Goal: Task Accomplishment & Management: Use online tool/utility

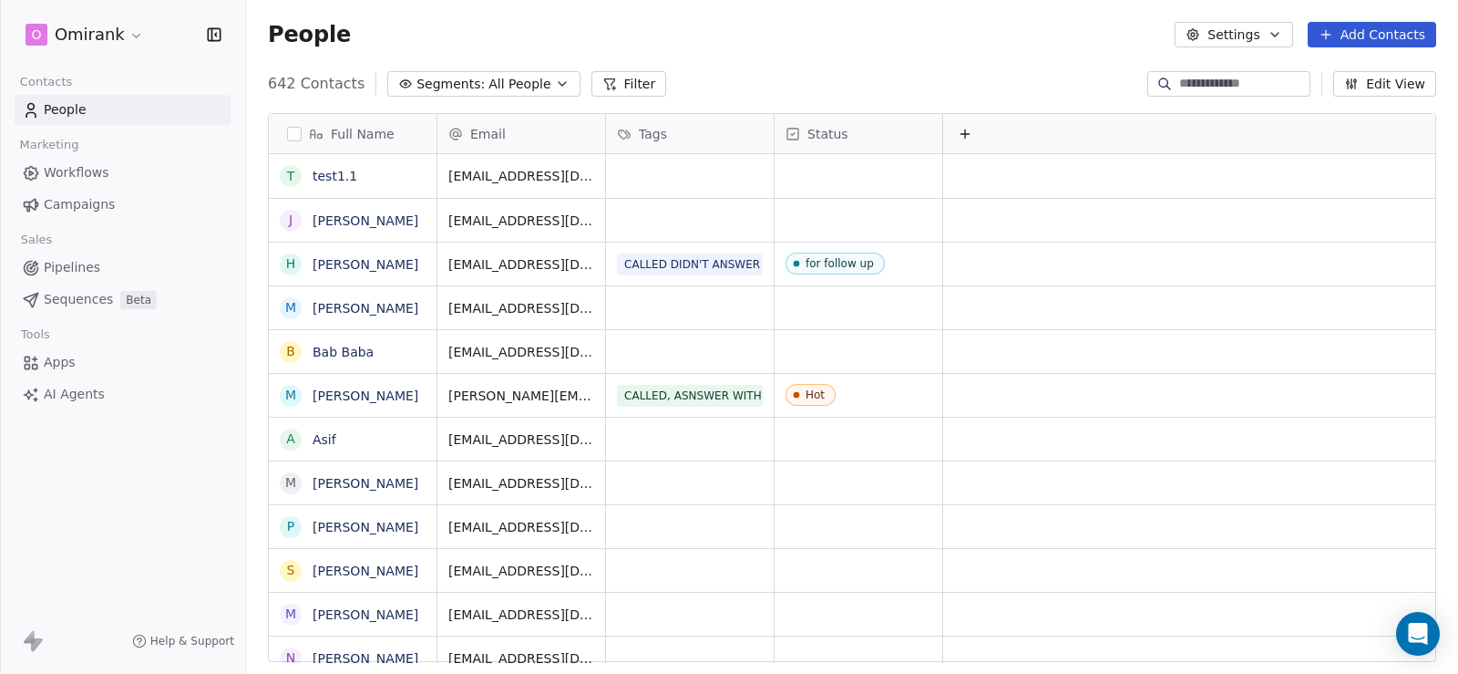
scroll to position [580, 1199]
click at [1179, 79] on input at bounding box center [1243, 84] width 128 height 18
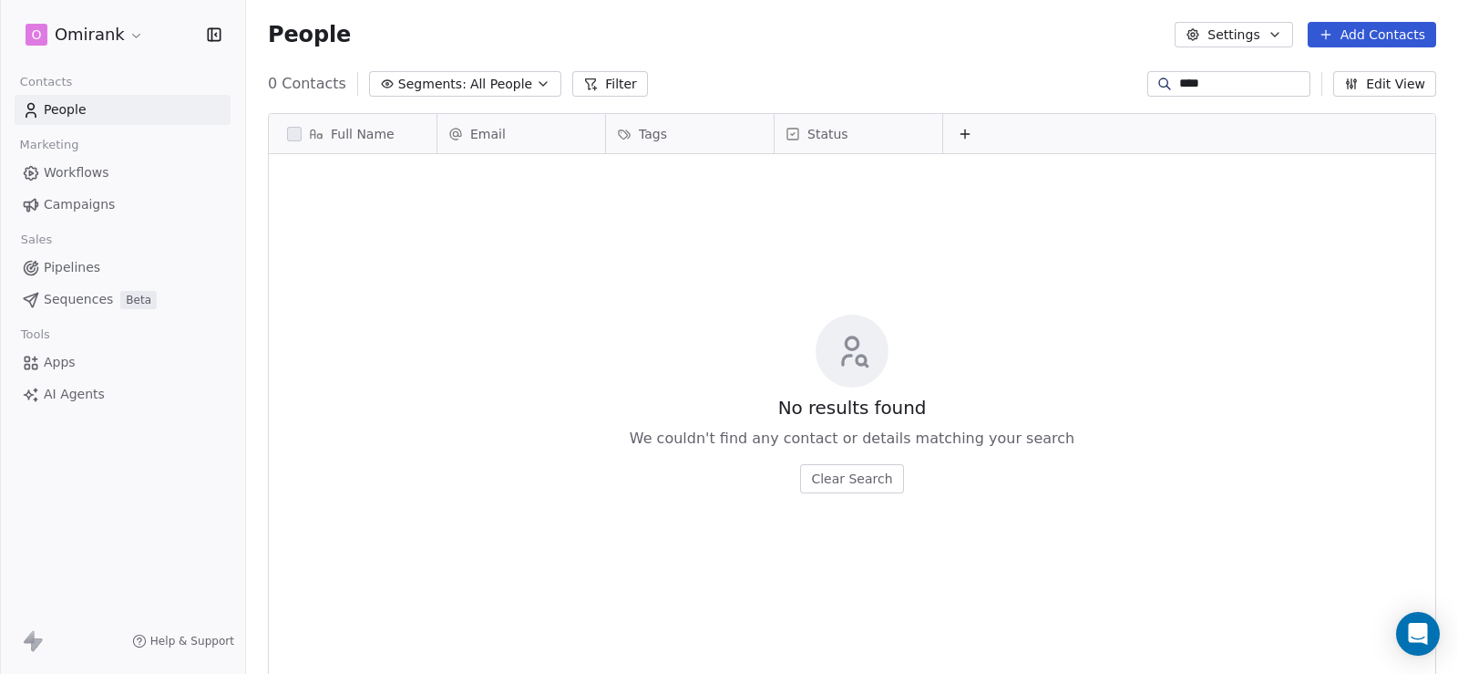
type input "****"
click at [133, 106] on link "People" at bounding box center [123, 110] width 216 height 30
click at [1202, 84] on input "****" at bounding box center [1243, 84] width 128 height 18
drag, startPoint x: 1202, startPoint y: 84, endPoint x: 1130, endPoint y: 83, distance: 72.0
click at [1148, 83] on div "****" at bounding box center [1229, 84] width 163 height 26
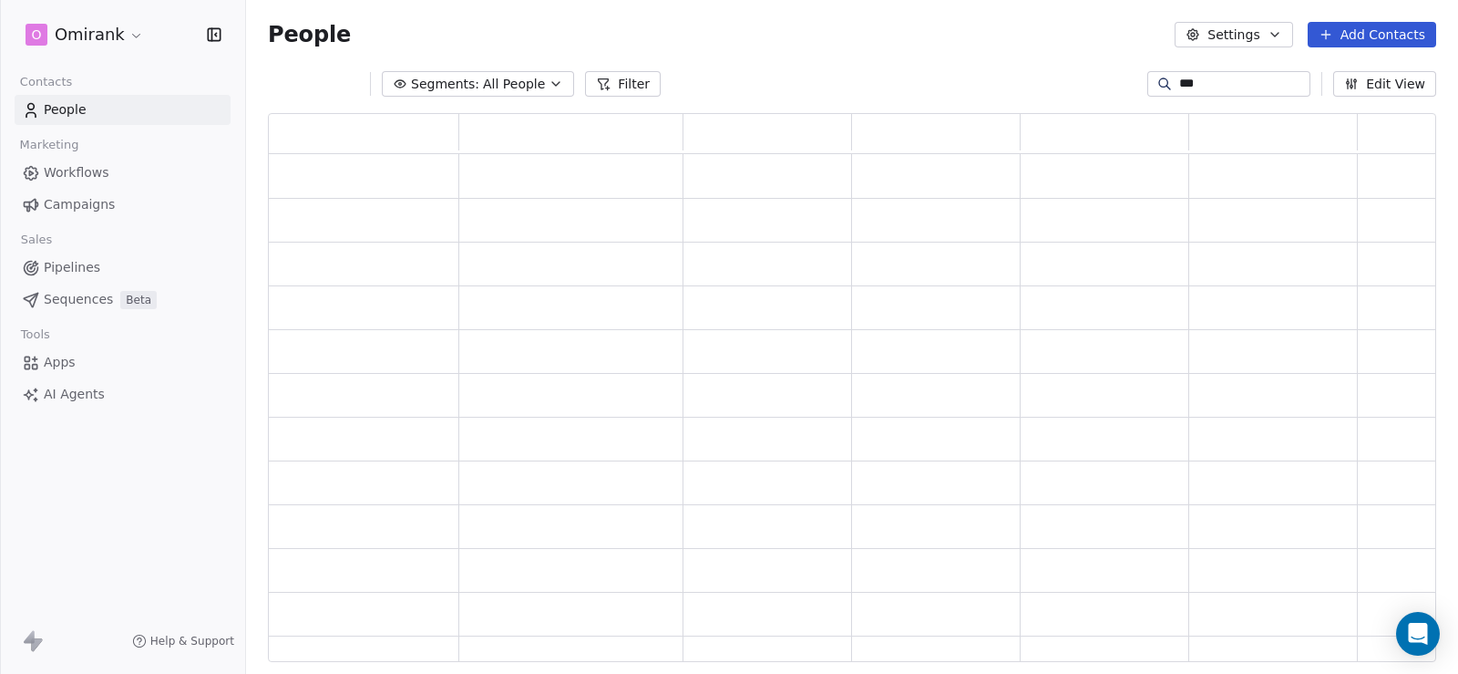
scroll to position [536, 1155]
type input "*"
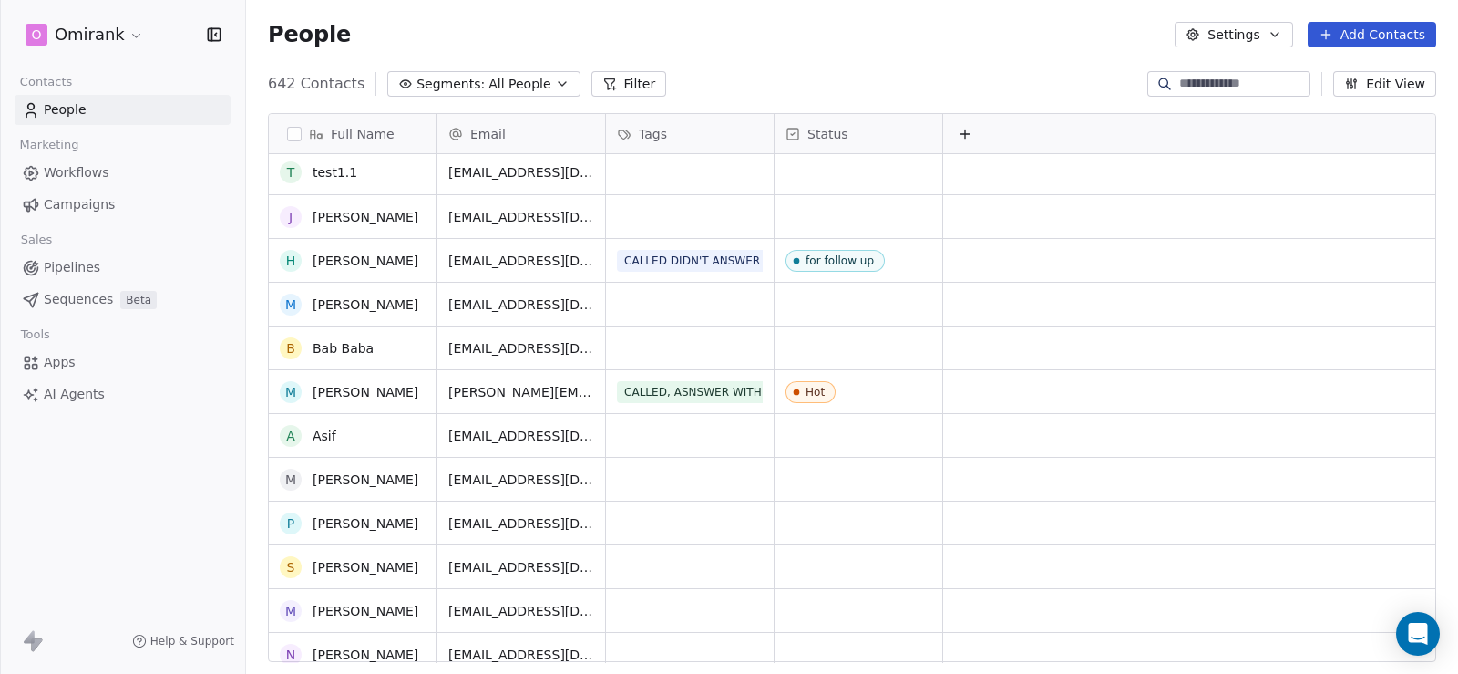
scroll to position [0, 0]
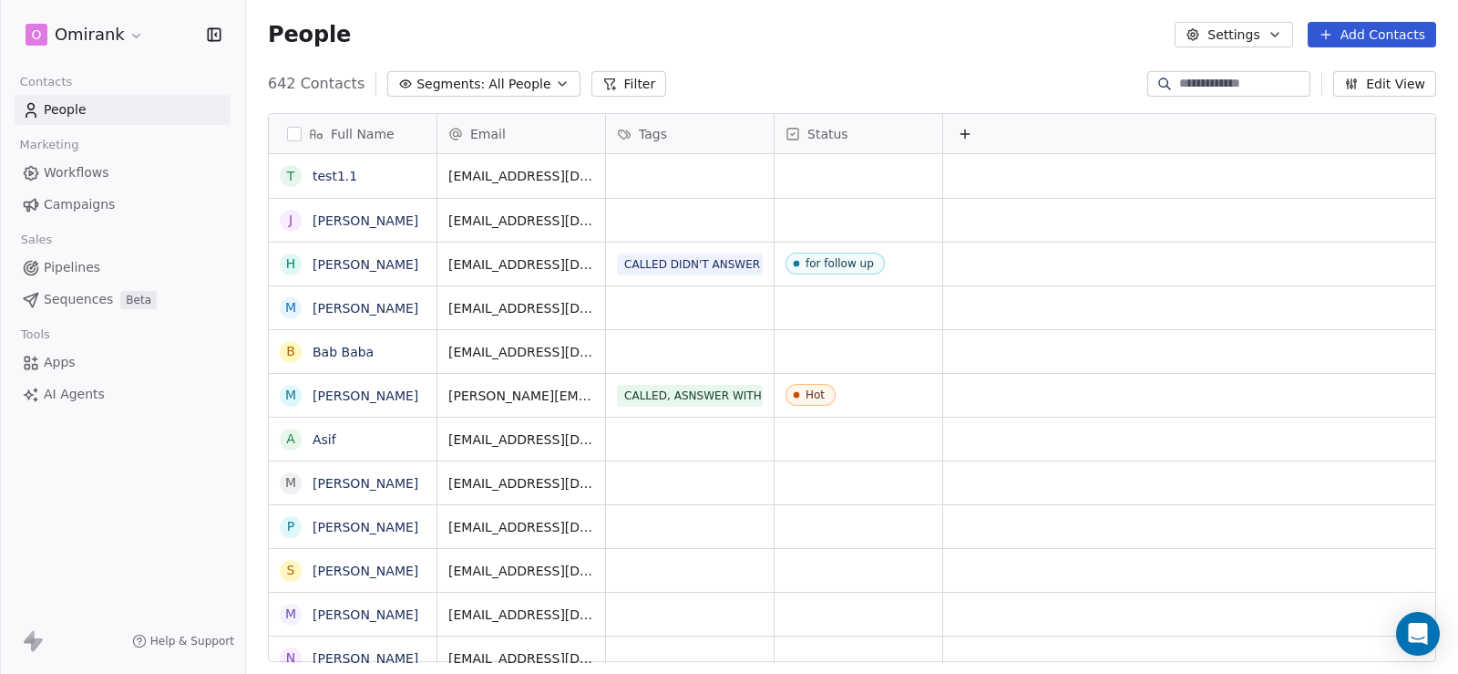
click at [91, 271] on span "Pipelines" at bounding box center [72, 267] width 57 height 19
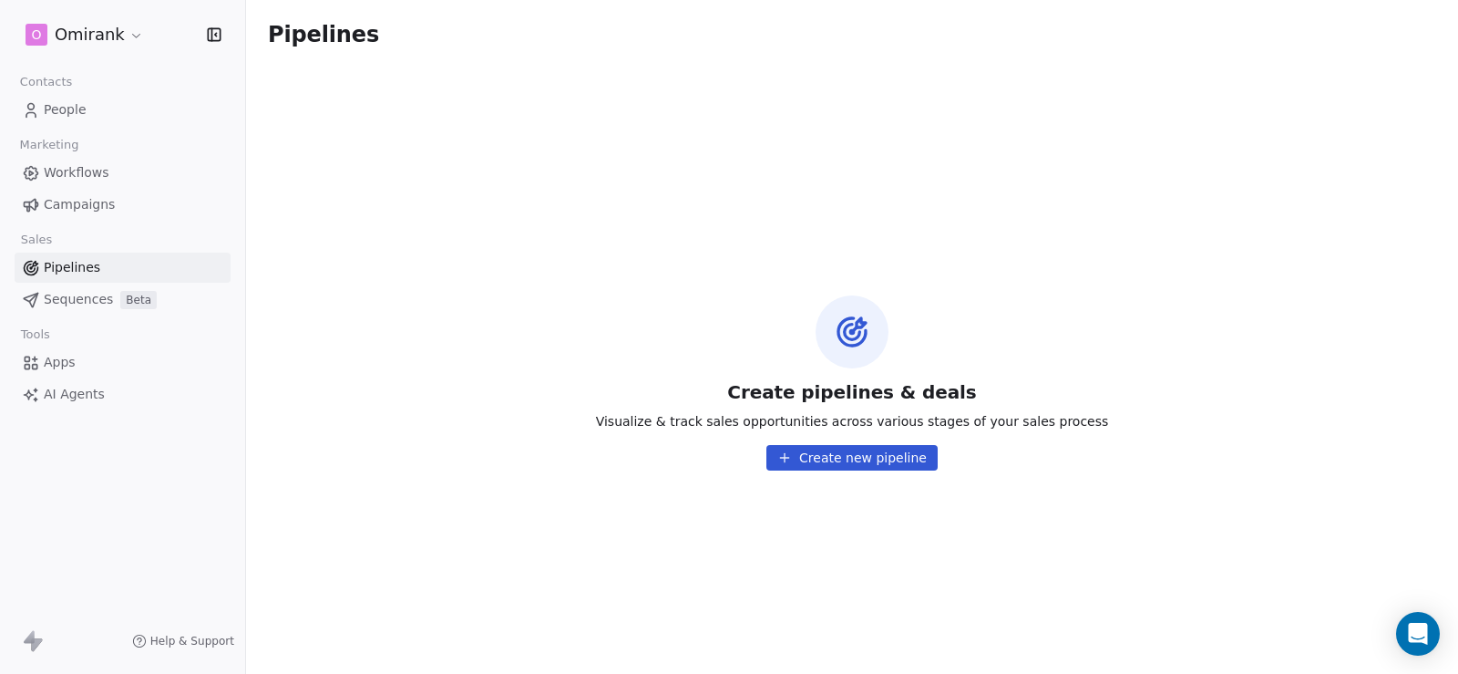
click at [118, 30] on html "O Omirank Contacts People Marketing Workflows Campaigns Sales Pipelines Sequenc…" at bounding box center [729, 337] width 1458 height 674
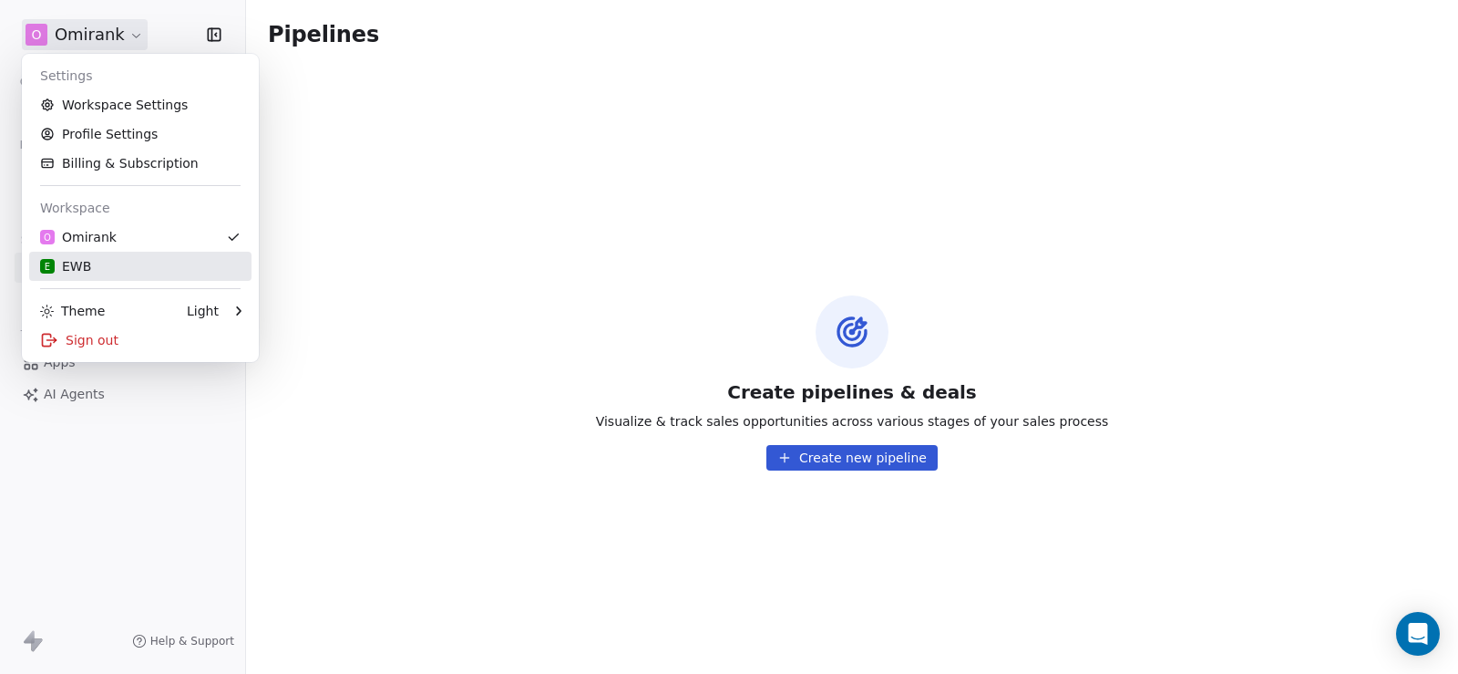
click at [88, 269] on div "E EWB" at bounding box center [65, 266] width 51 height 18
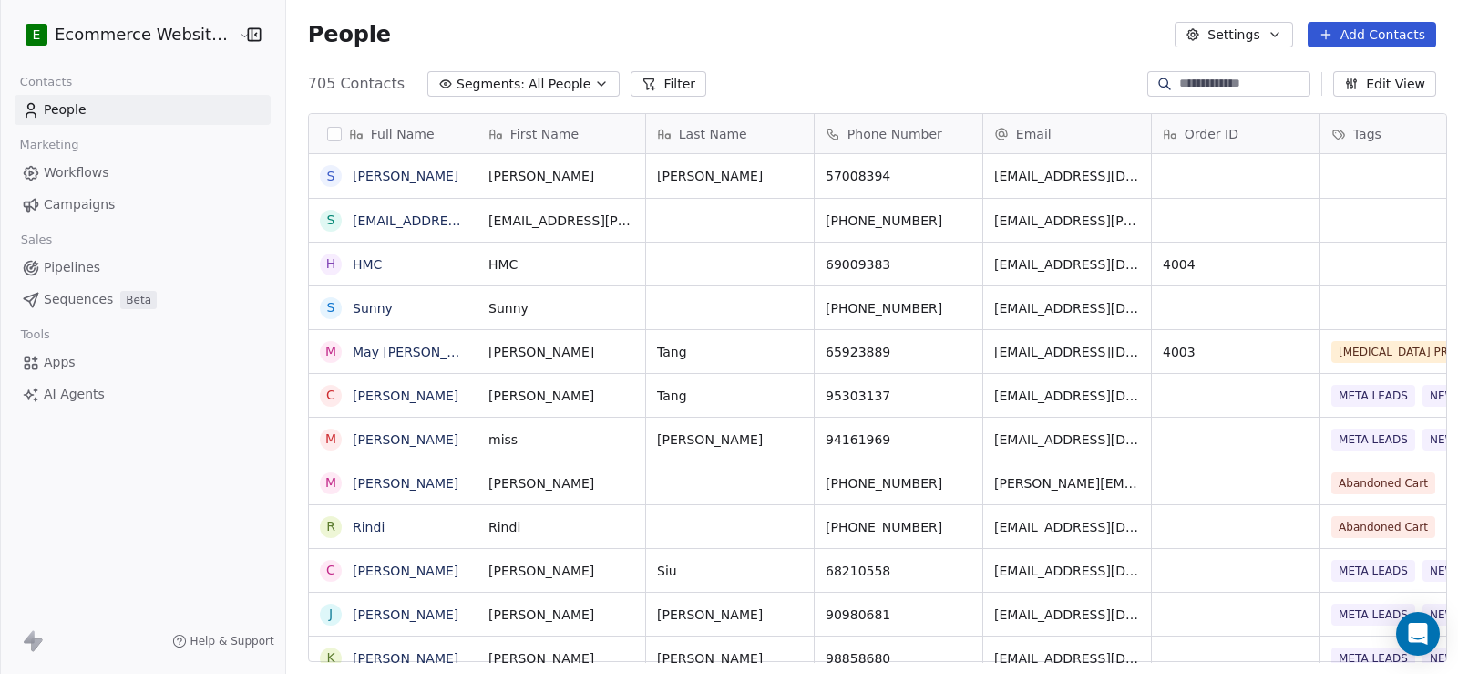
scroll to position [580, 1170]
click at [1173, 93] on div at bounding box center [1229, 84] width 163 height 26
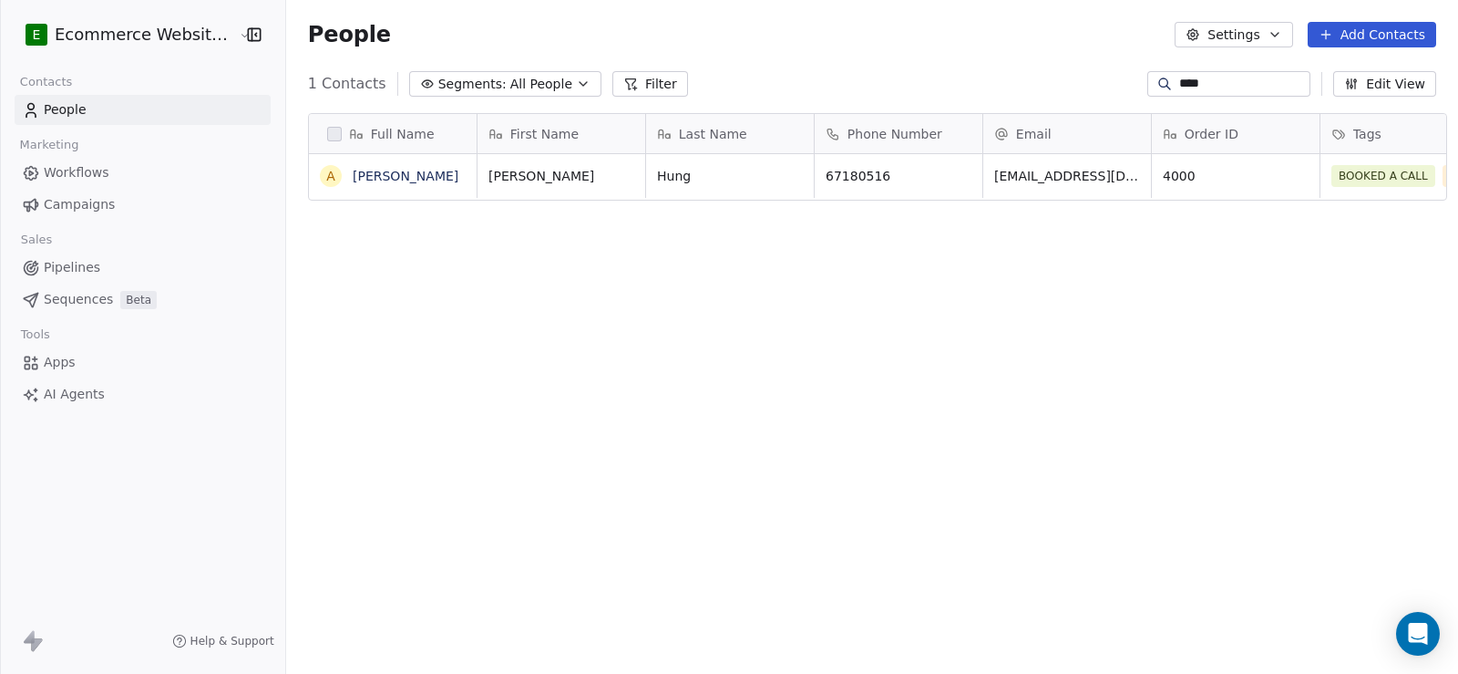
type input "****"
click at [849, 170] on span "67180516" at bounding box center [882, 176] width 111 height 18
click at [915, 233] on html "E Ecommerce Website Builder Contacts People Marketing Workflows Campaigns Sales…" at bounding box center [729, 337] width 1458 height 674
click at [952, 172] on icon "grid" at bounding box center [959, 173] width 15 height 15
click at [433, 177] on link "[PERSON_NAME]" at bounding box center [406, 176] width 106 height 15
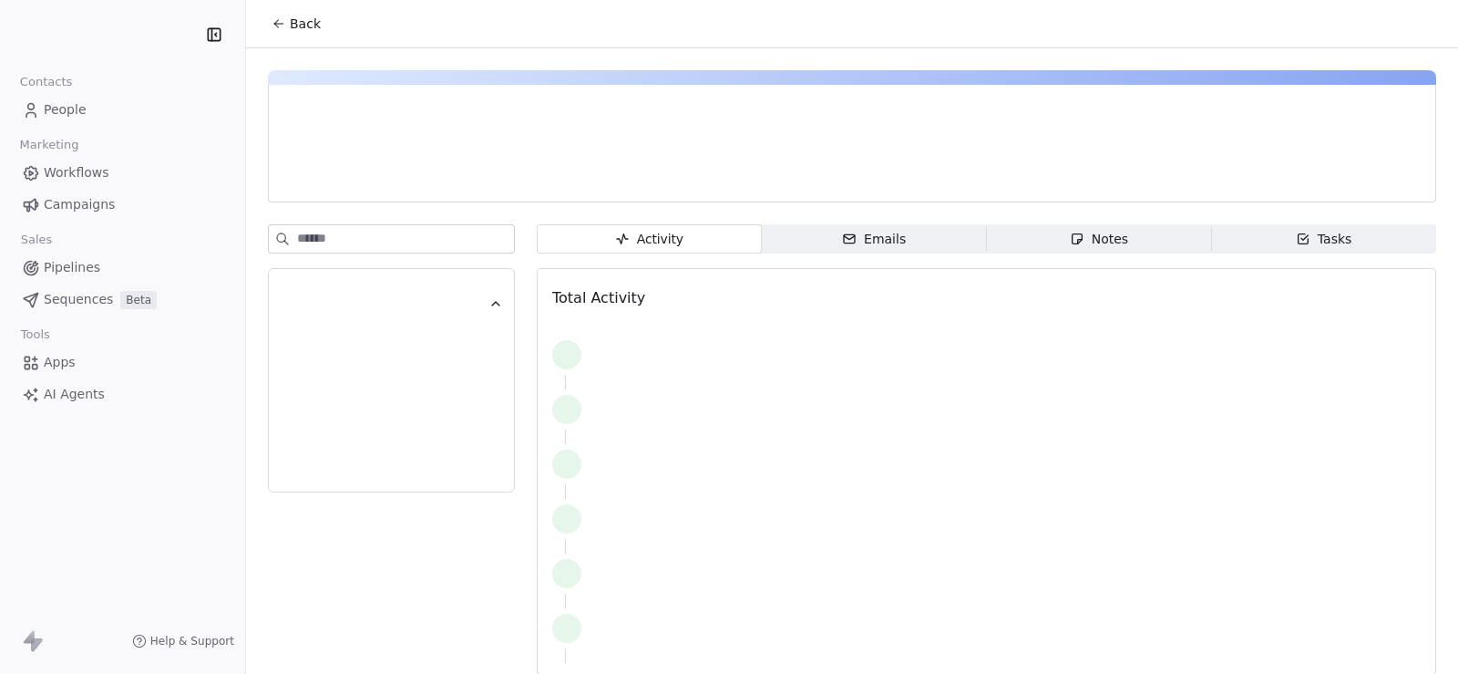
click at [1329, 232] on div "Tasks" at bounding box center [1324, 239] width 57 height 19
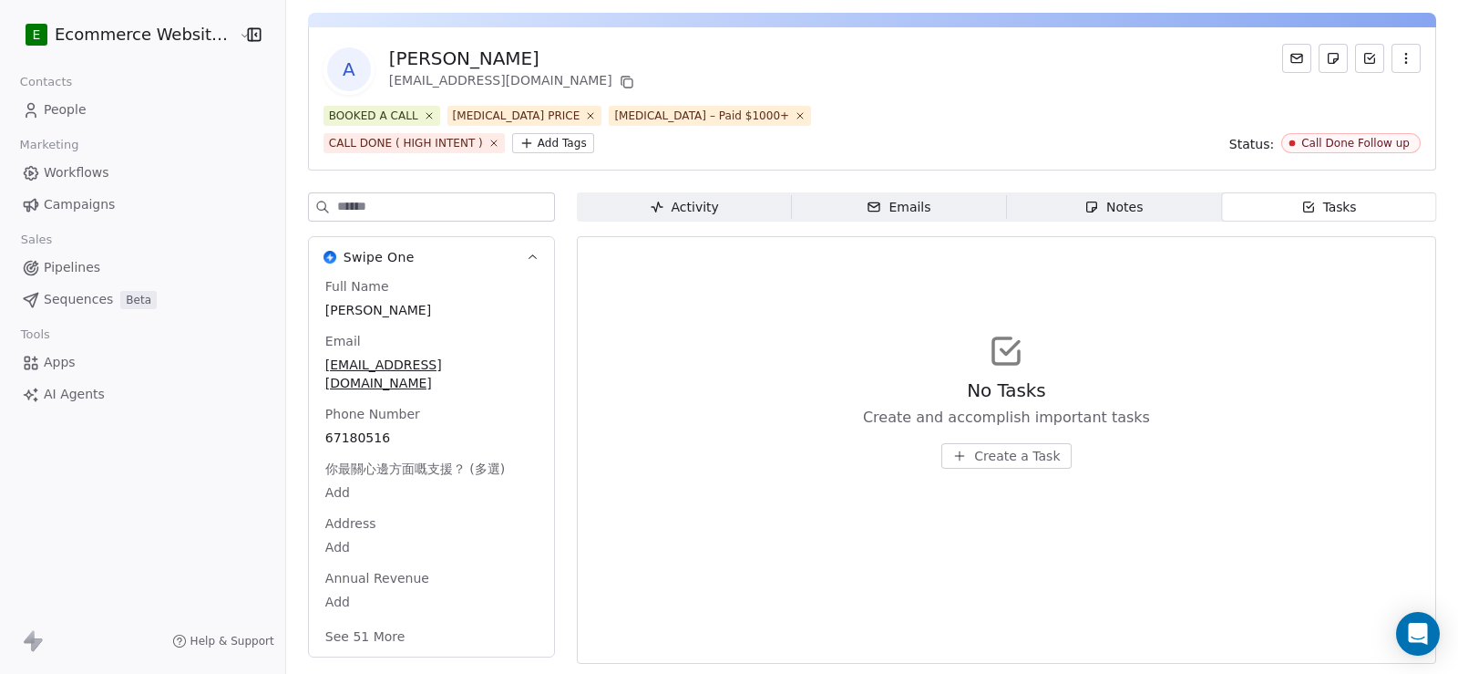
scroll to position [58, 0]
click at [964, 454] on button "Create a Task" at bounding box center [1006, 455] width 129 height 26
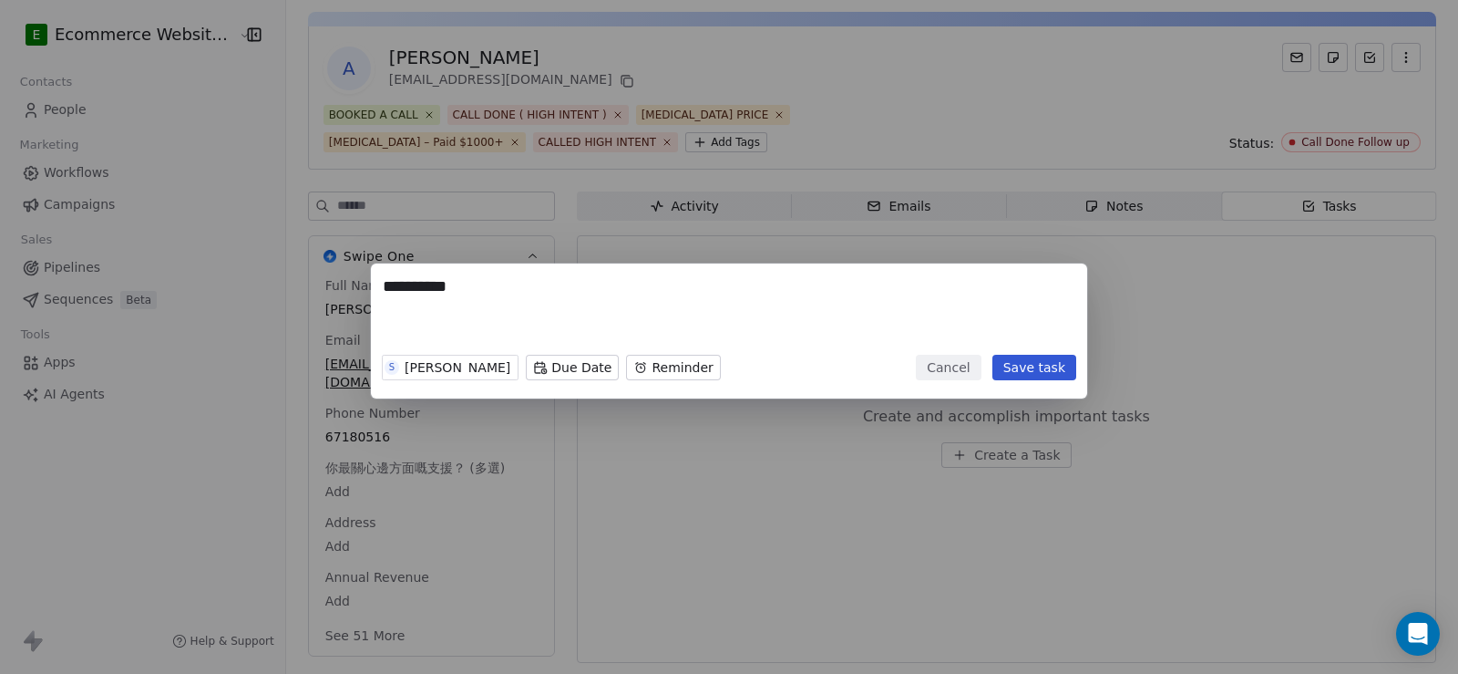
type textarea "**********"
click at [1035, 381] on div "S Sher Rivera Due Date Reminder Cancel Save task" at bounding box center [729, 367] width 695 height 40
click at [1035, 371] on button "Save task" at bounding box center [1035, 368] width 84 height 26
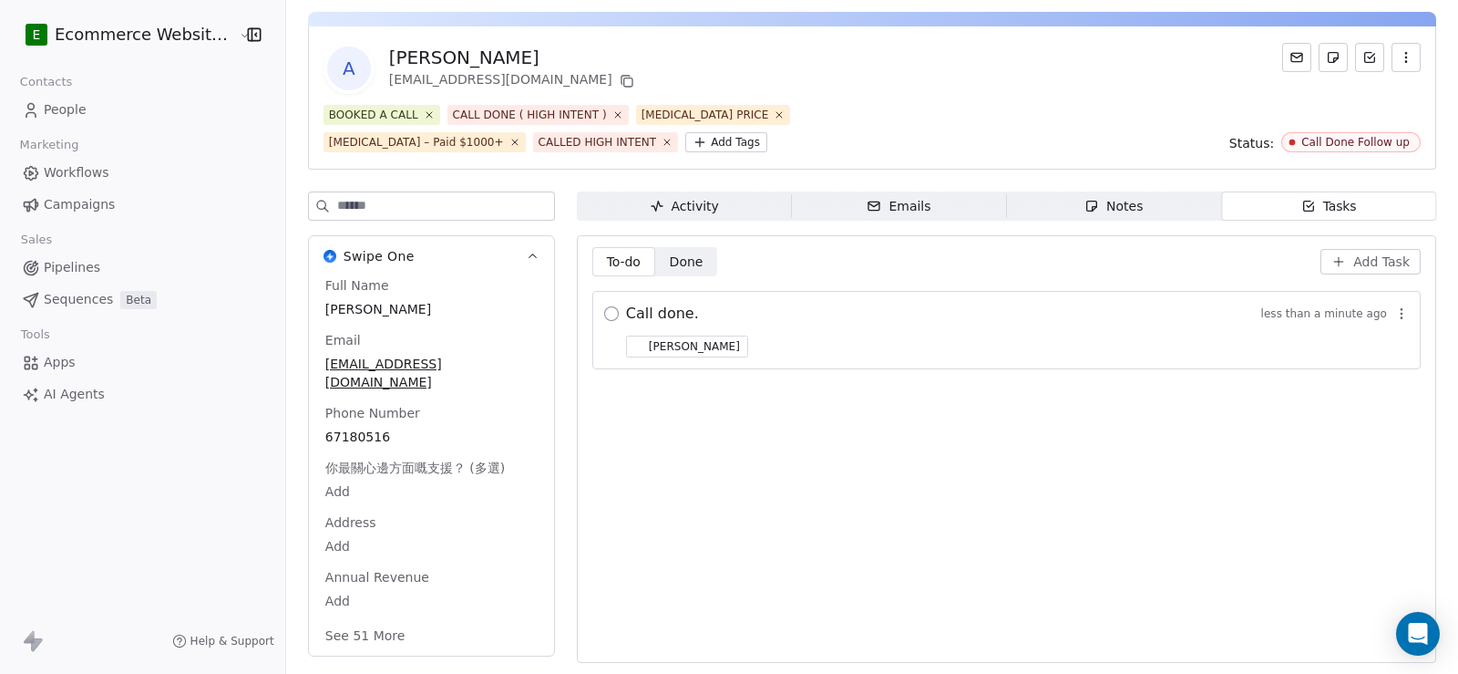
click at [604, 311] on button "button" at bounding box center [611, 313] width 15 height 15
click at [1365, 261] on span "Add Task" at bounding box center [1382, 261] width 57 height 18
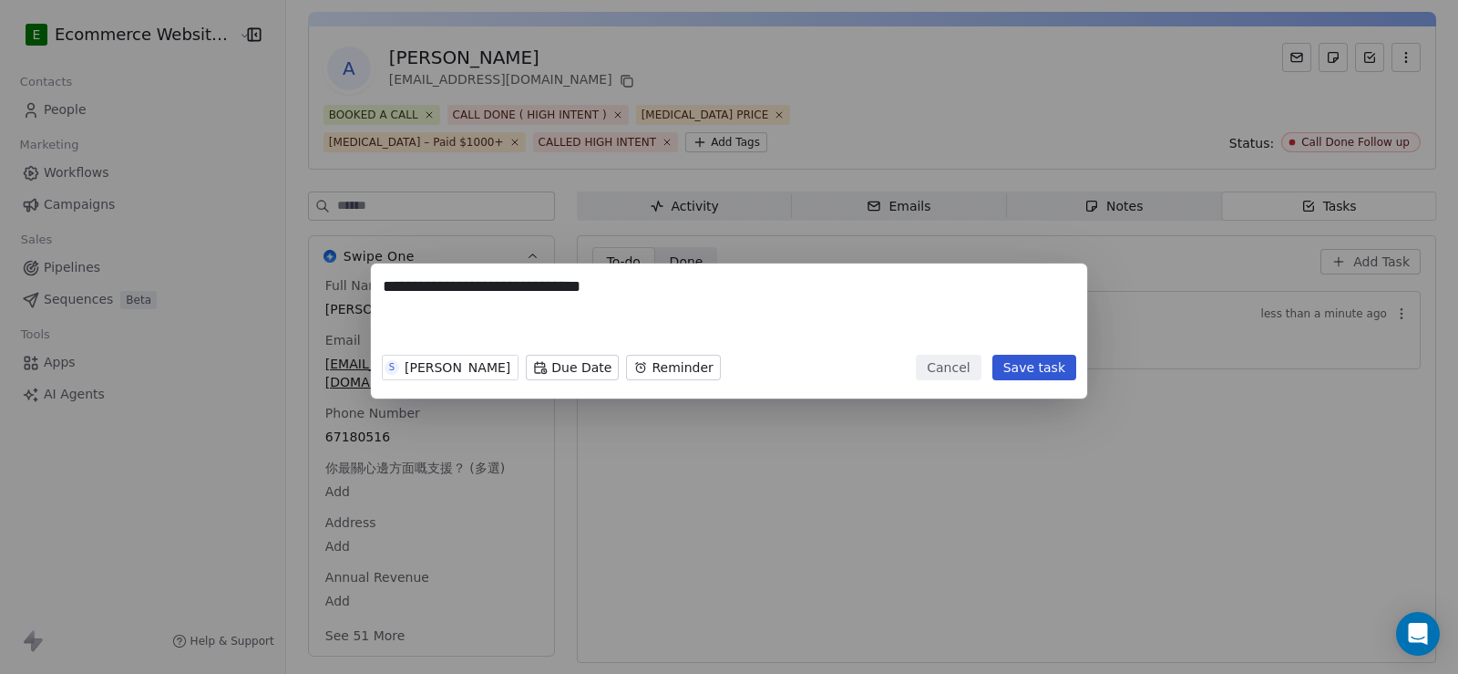
type textarea "**********"
click at [1055, 374] on button "Save task" at bounding box center [1035, 368] width 84 height 26
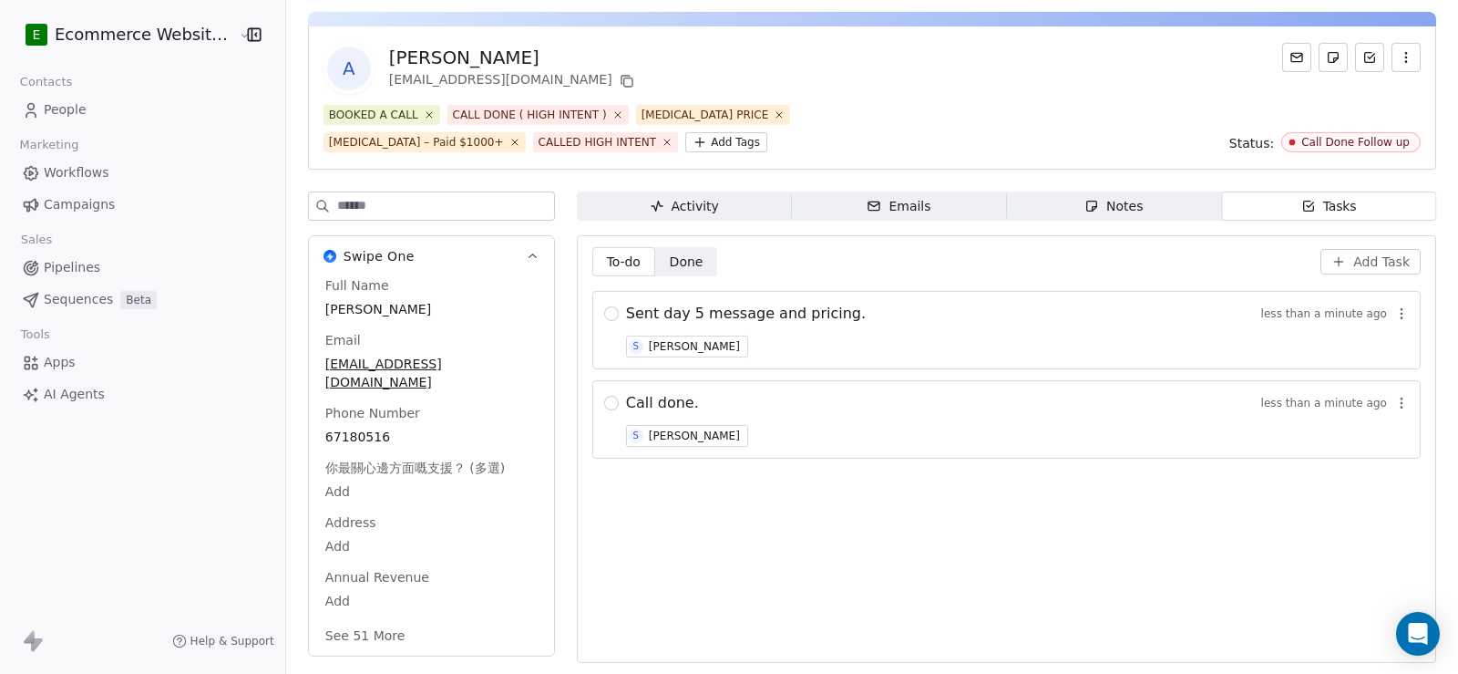
click at [777, 314] on span "Sent day 5 message and pricing." at bounding box center [746, 314] width 240 height 22
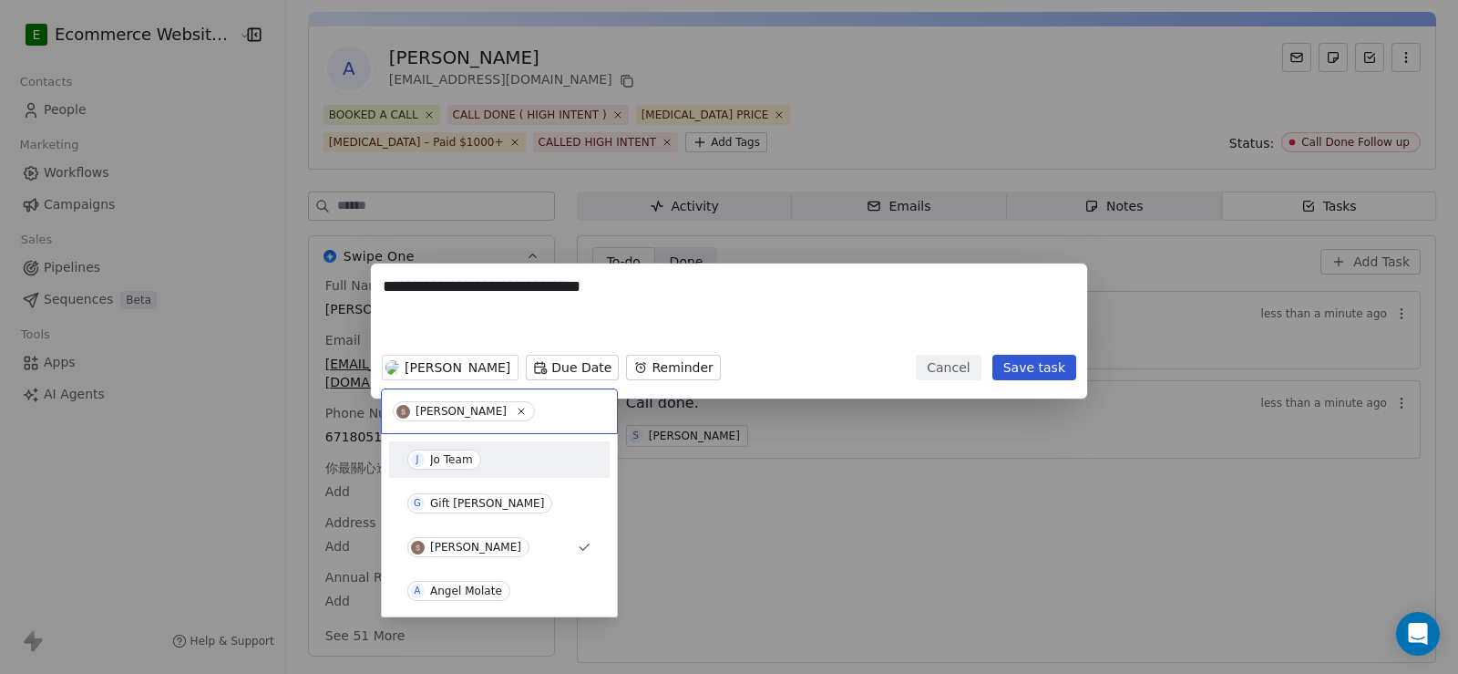
click at [459, 454] on div "Jo Team" at bounding box center [451, 459] width 43 height 13
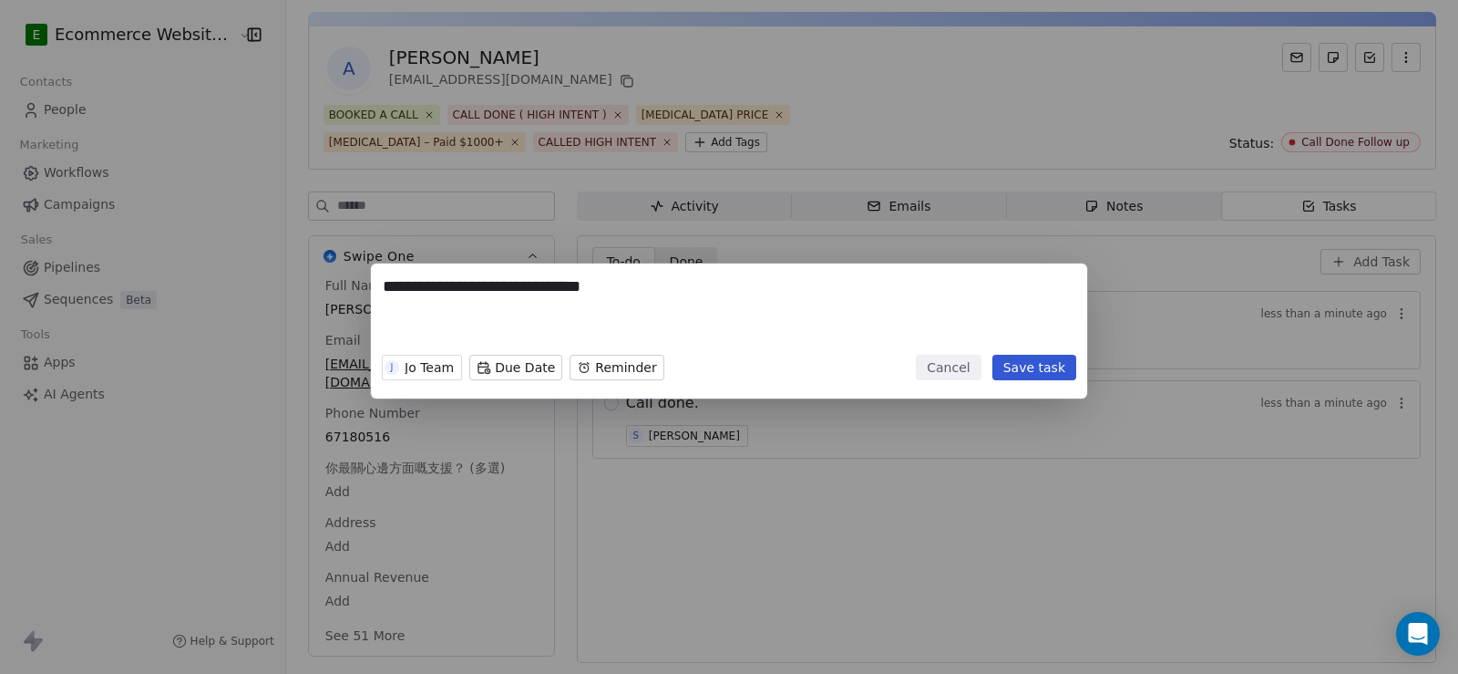
click at [1056, 375] on button "Save task" at bounding box center [1035, 368] width 84 height 26
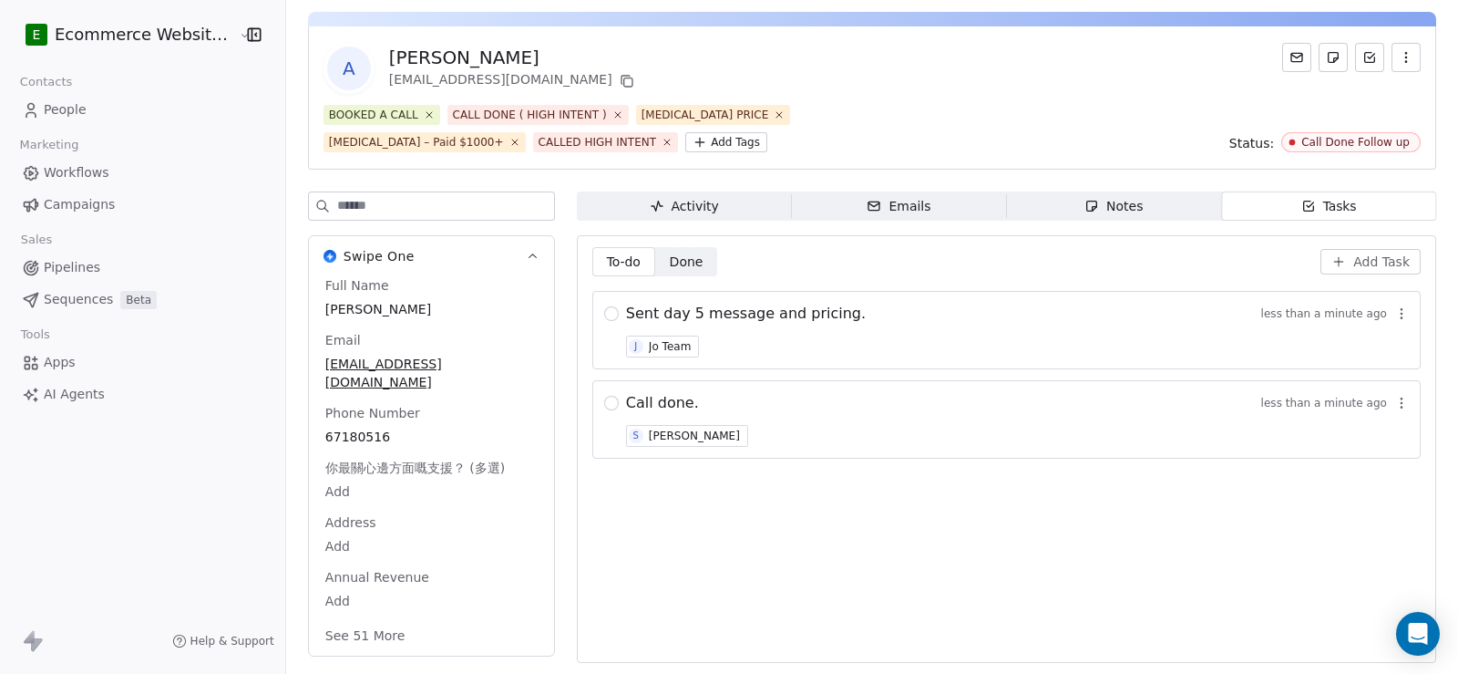
click at [683, 414] on div "Call done. less than a minute ago S Sher Rivera" at bounding box center [1017, 419] width 783 height 55
click at [664, 400] on span "Call done." at bounding box center [662, 403] width 73 height 22
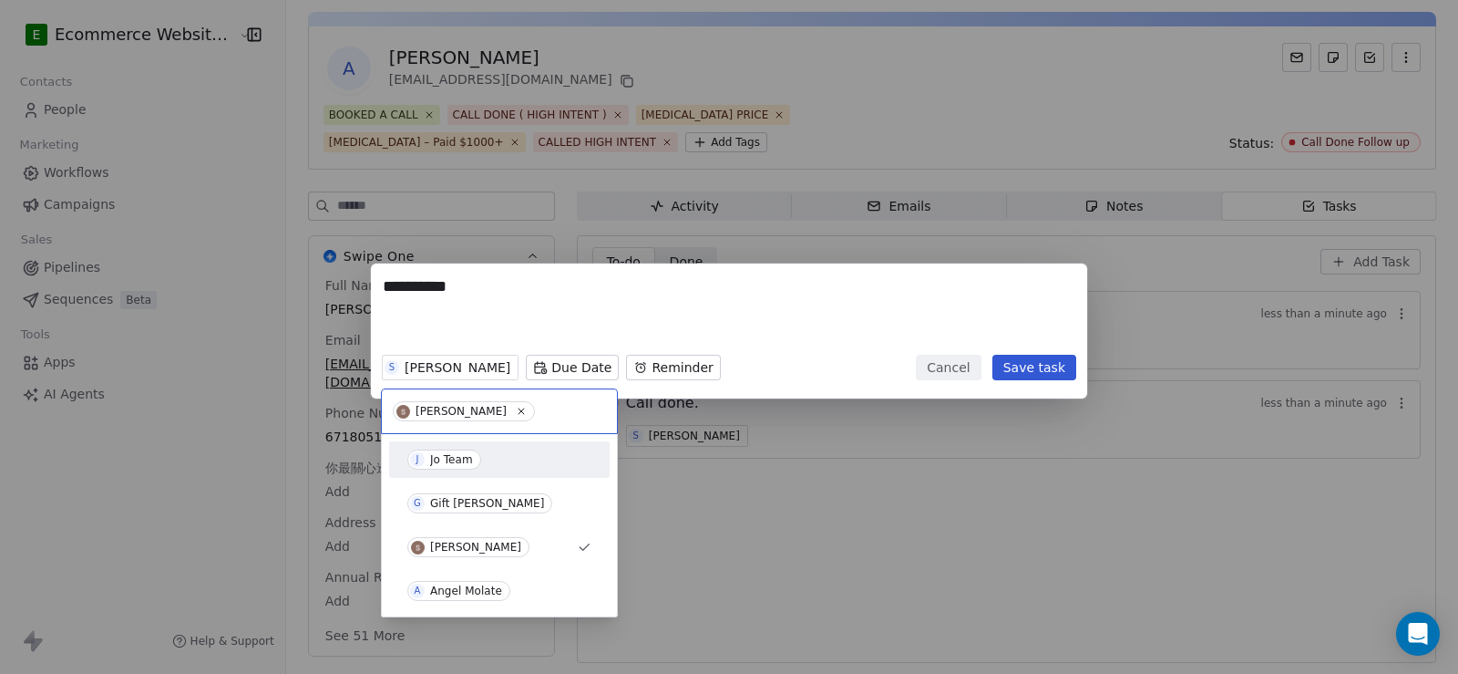
click at [456, 459] on div "Jo Team" at bounding box center [451, 459] width 43 height 13
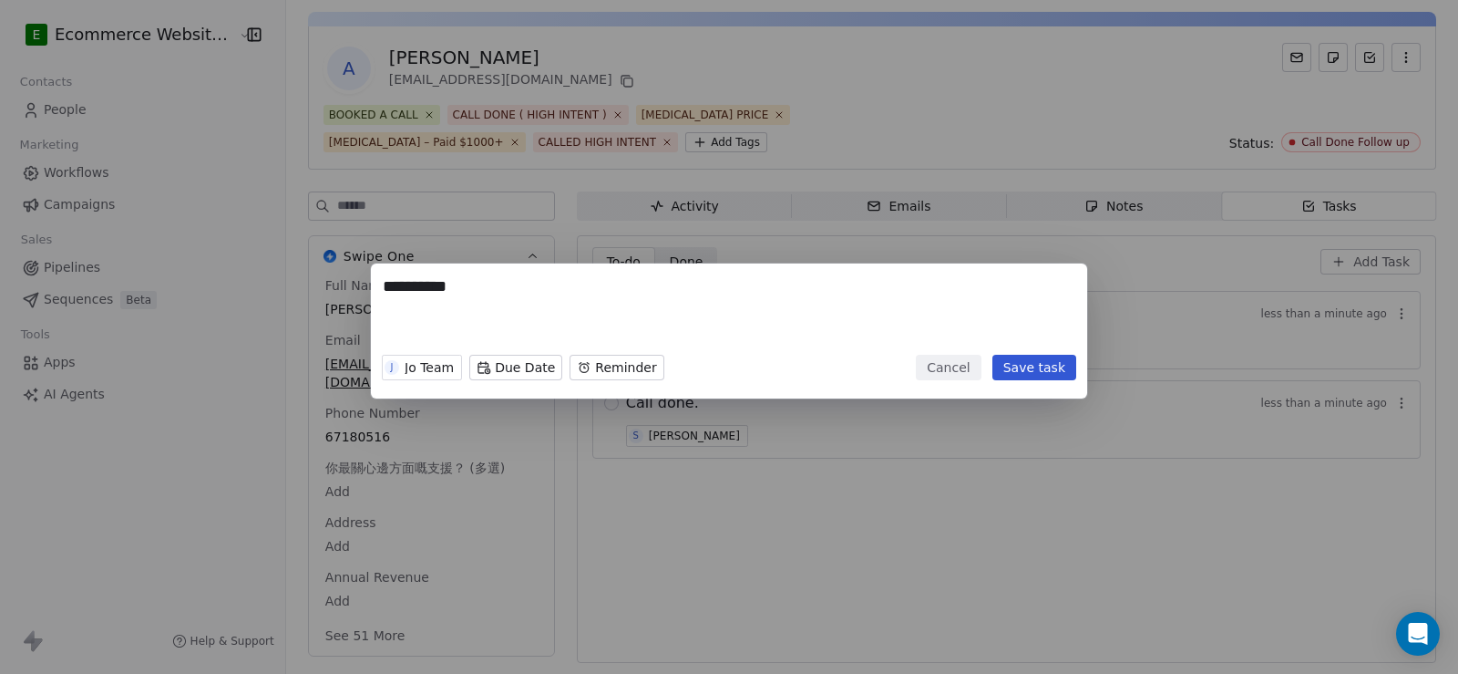
click at [1065, 366] on button "Save task" at bounding box center [1035, 368] width 84 height 26
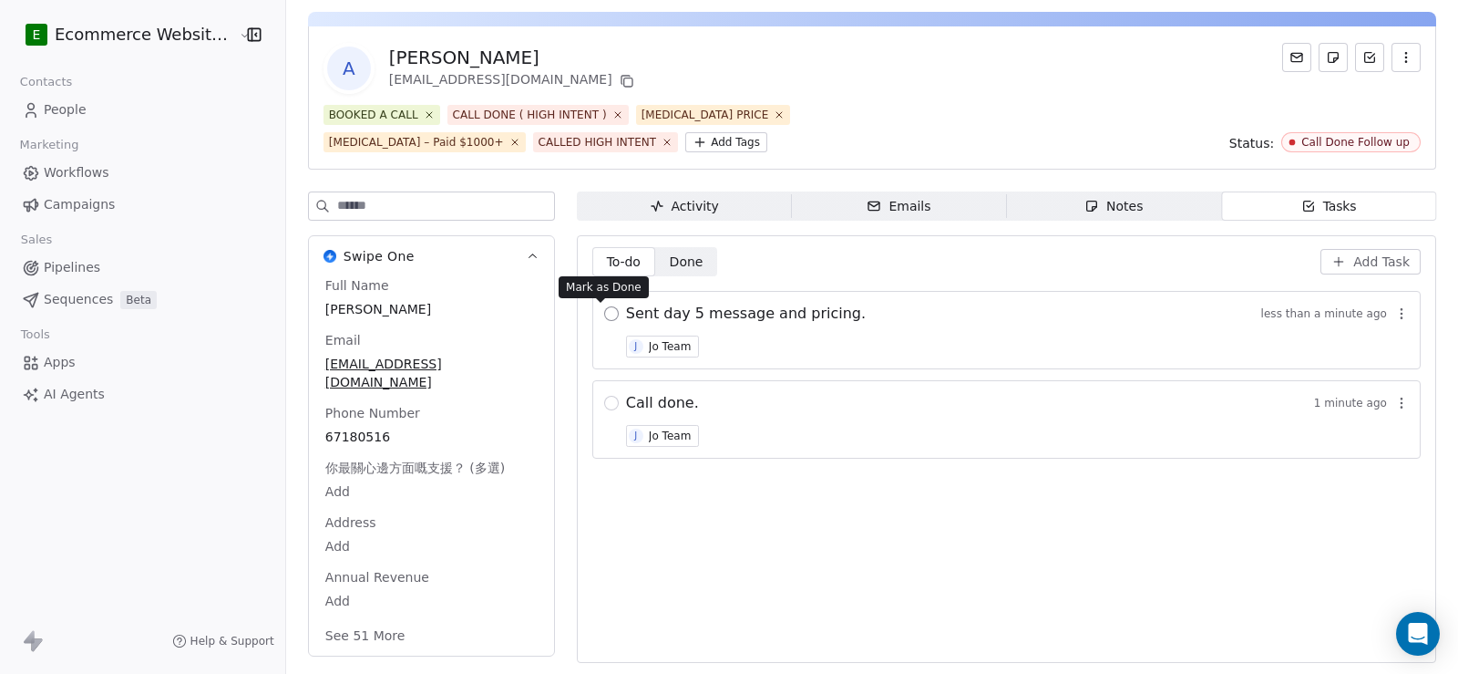
click at [604, 319] on button "button" at bounding box center [611, 313] width 15 height 15
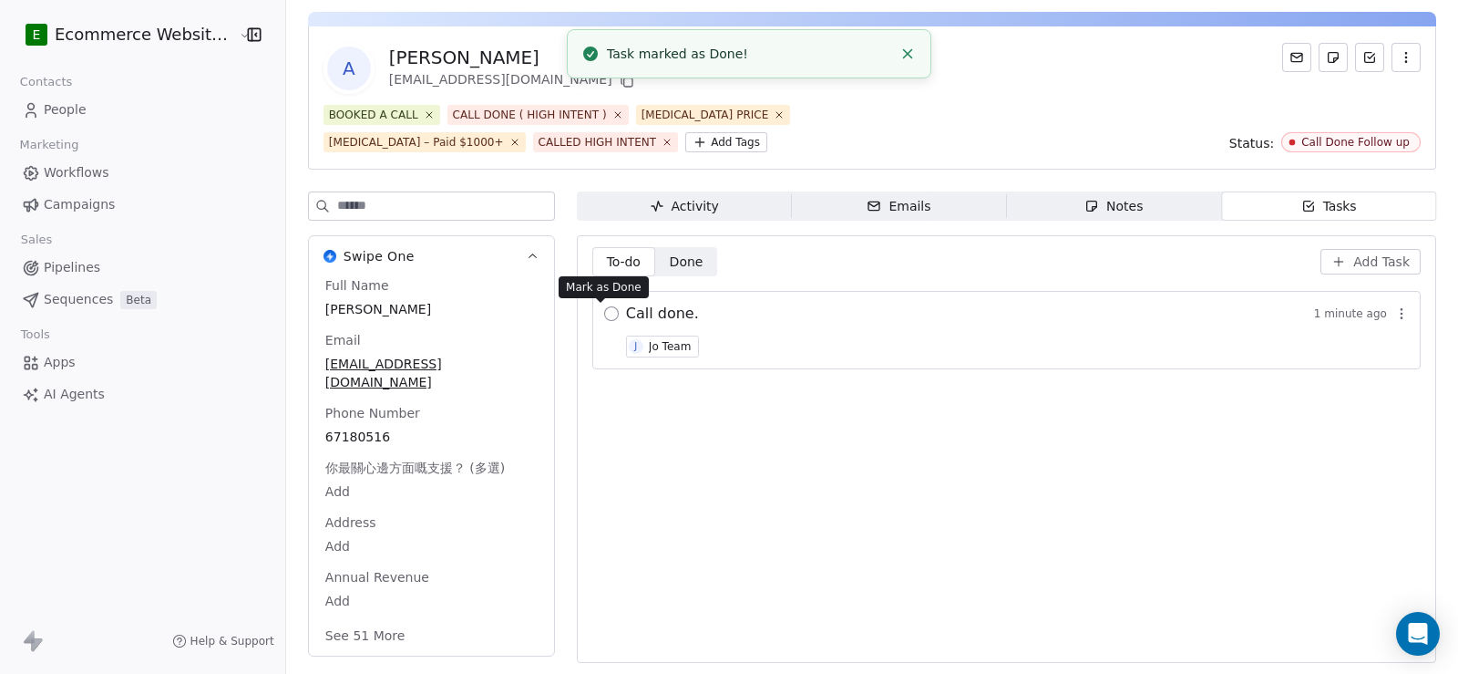
click at [604, 315] on button "button" at bounding box center [611, 313] width 15 height 15
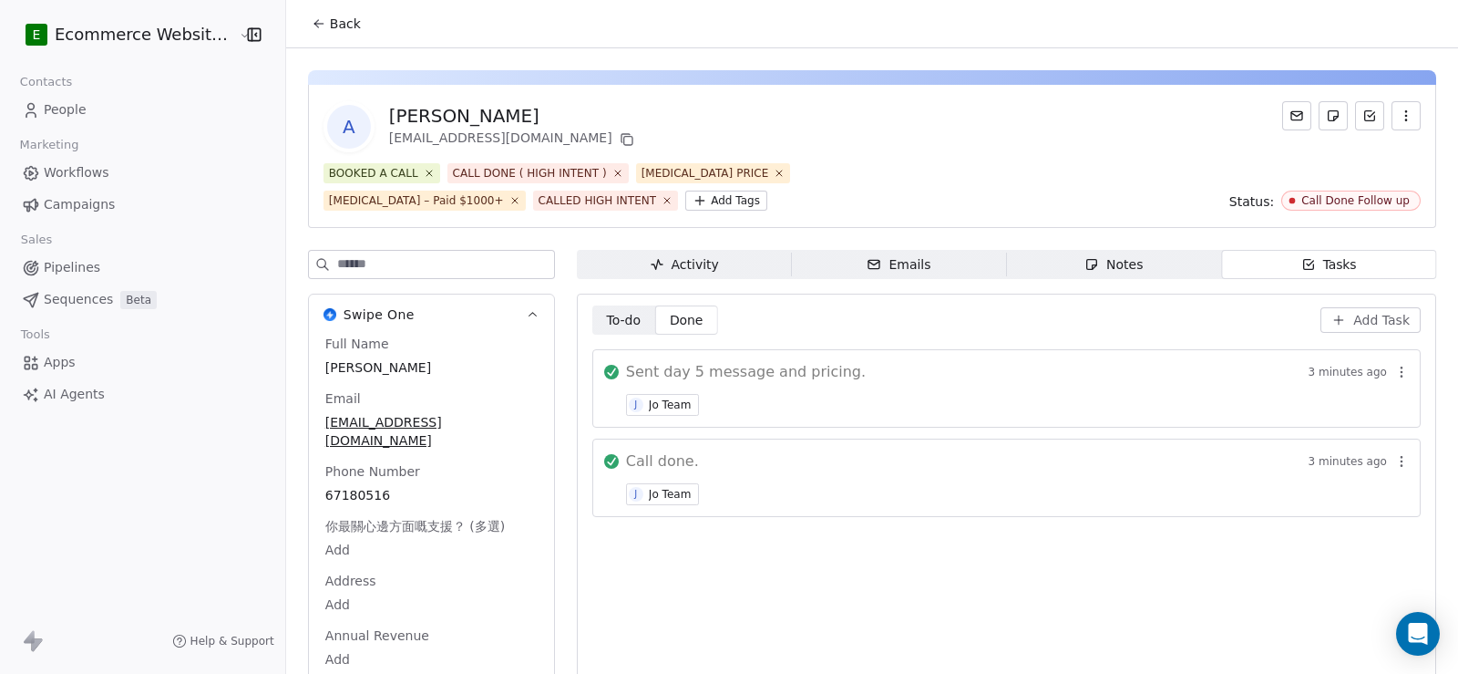
click at [49, 119] on link "People" at bounding box center [143, 110] width 256 height 30
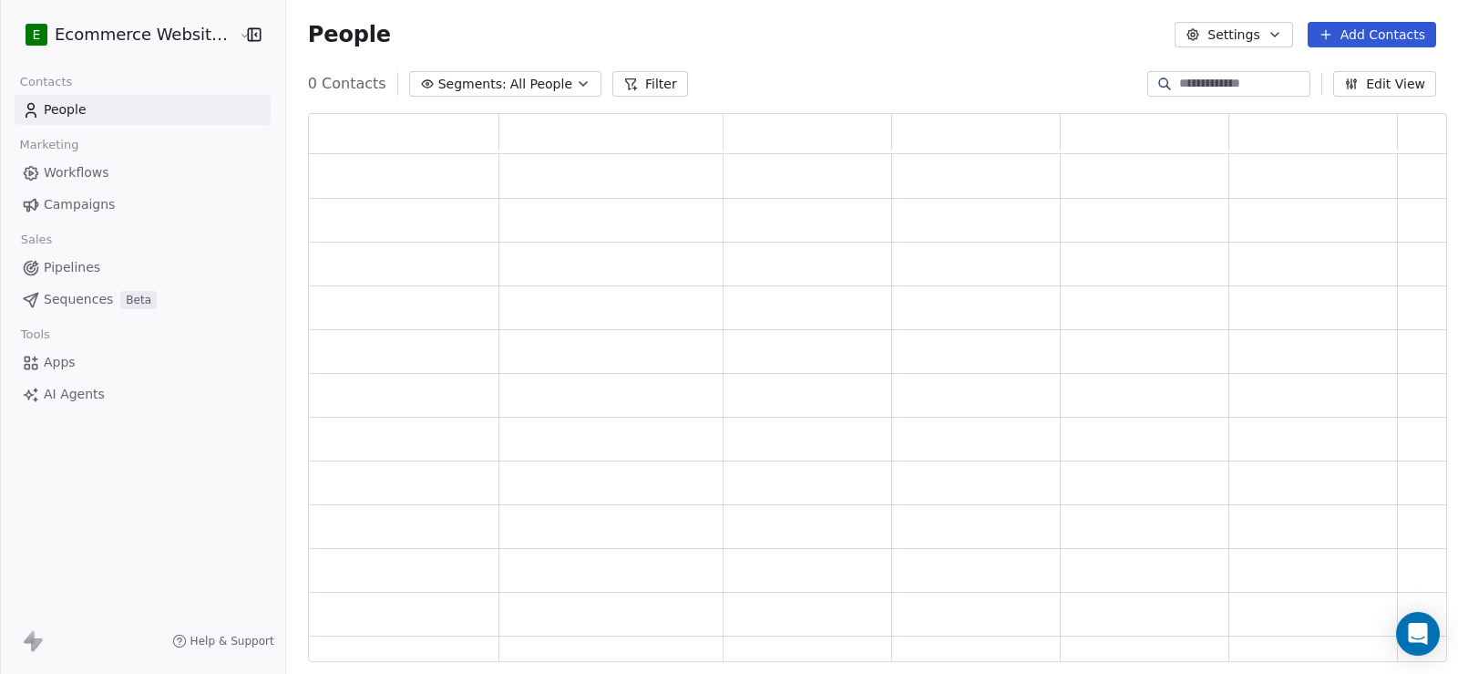
scroll to position [536, 1127]
